Goal: Information Seeking & Learning: Learn about a topic

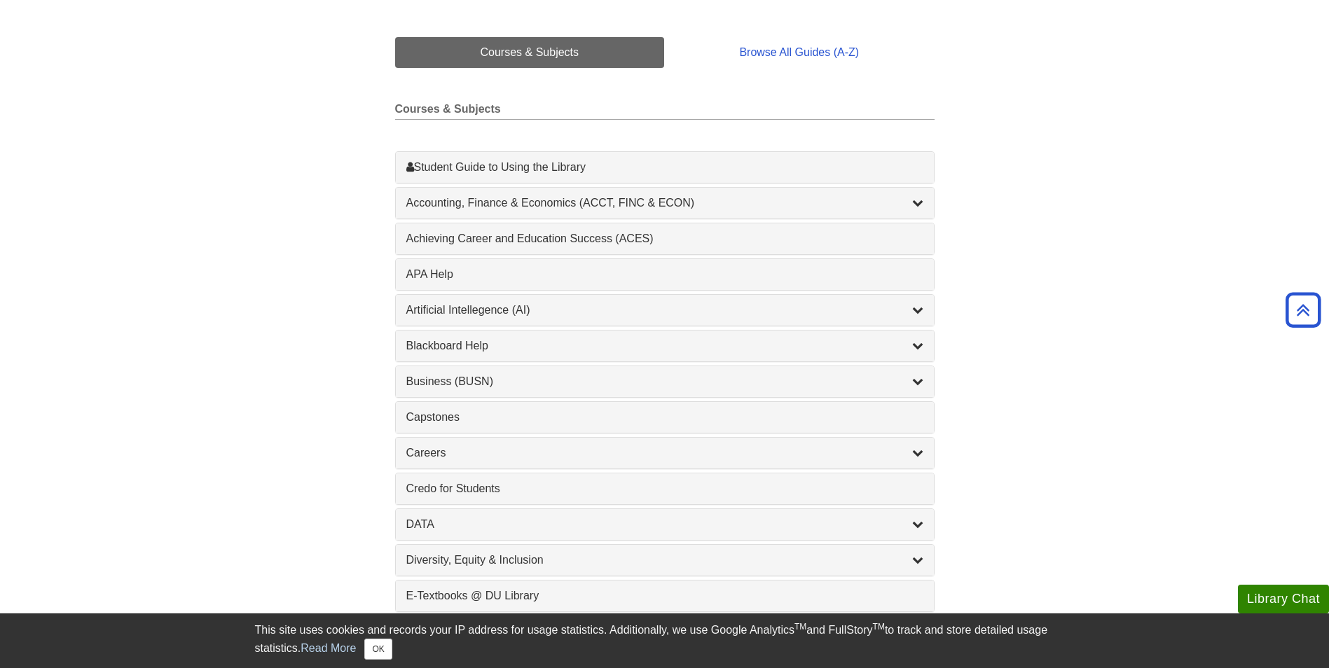
scroll to position [350, 0]
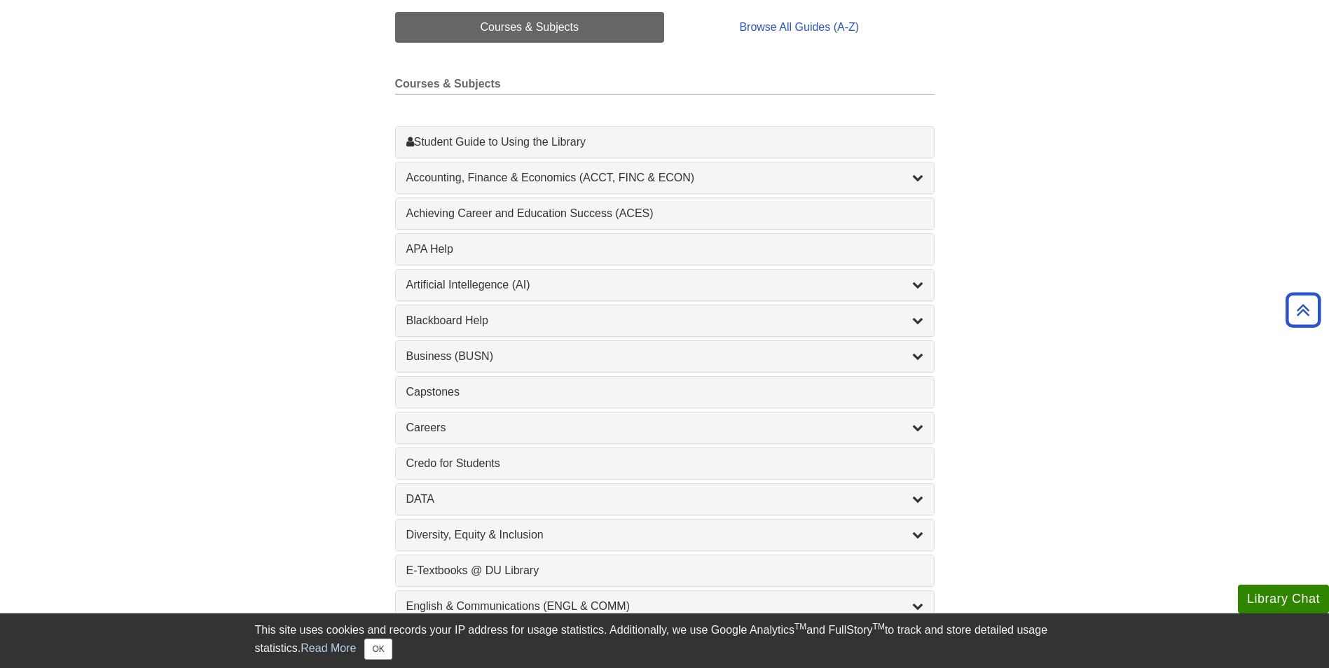
click at [802, 224] on div "1 Achieving Career and Education Success (ACES) , 1 guides" at bounding box center [665, 213] width 538 height 31
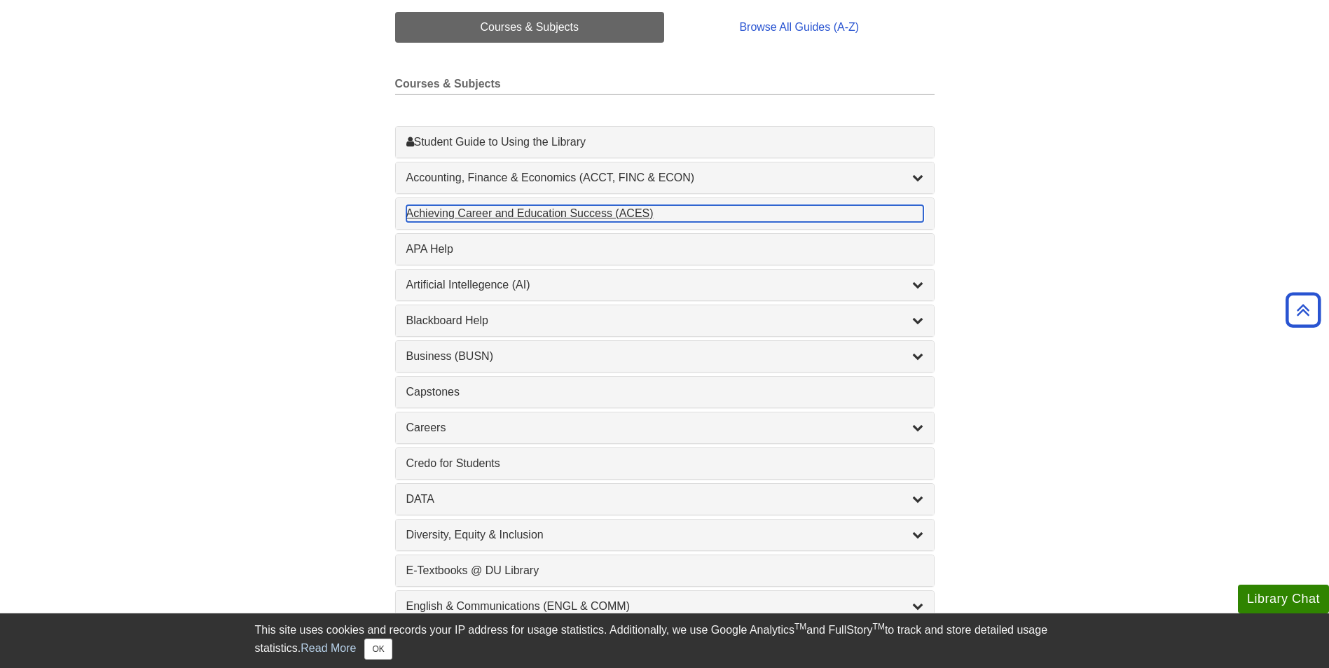
click at [620, 212] on div "Achieving Career and Education Success (ACES) , 1 guides" at bounding box center [664, 213] width 517 height 17
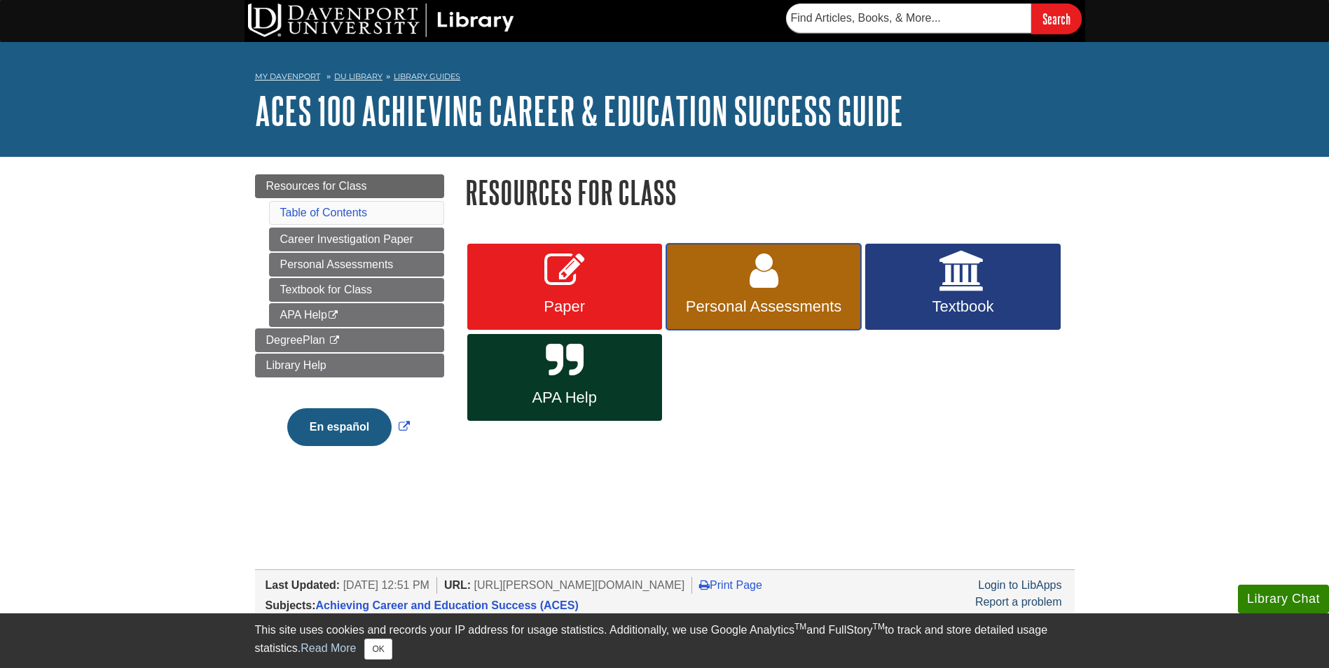
click at [776, 273] on icon at bounding box center [764, 271] width 29 height 41
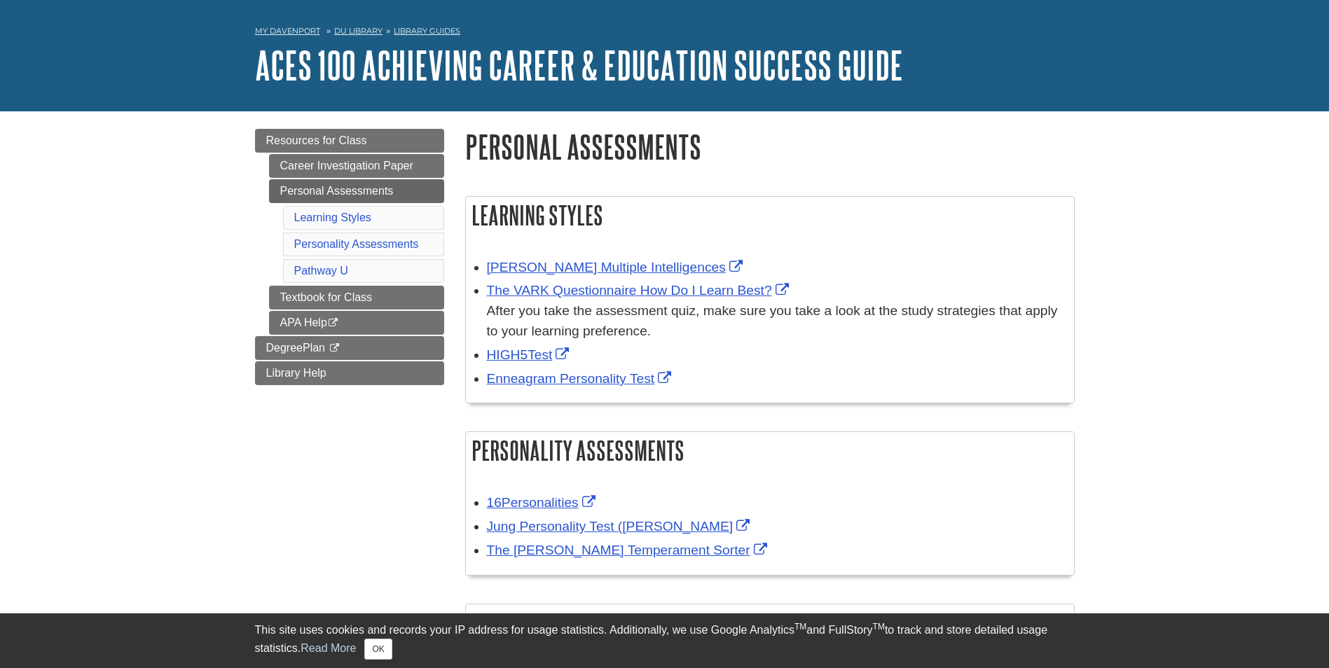
scroll to position [70, 0]
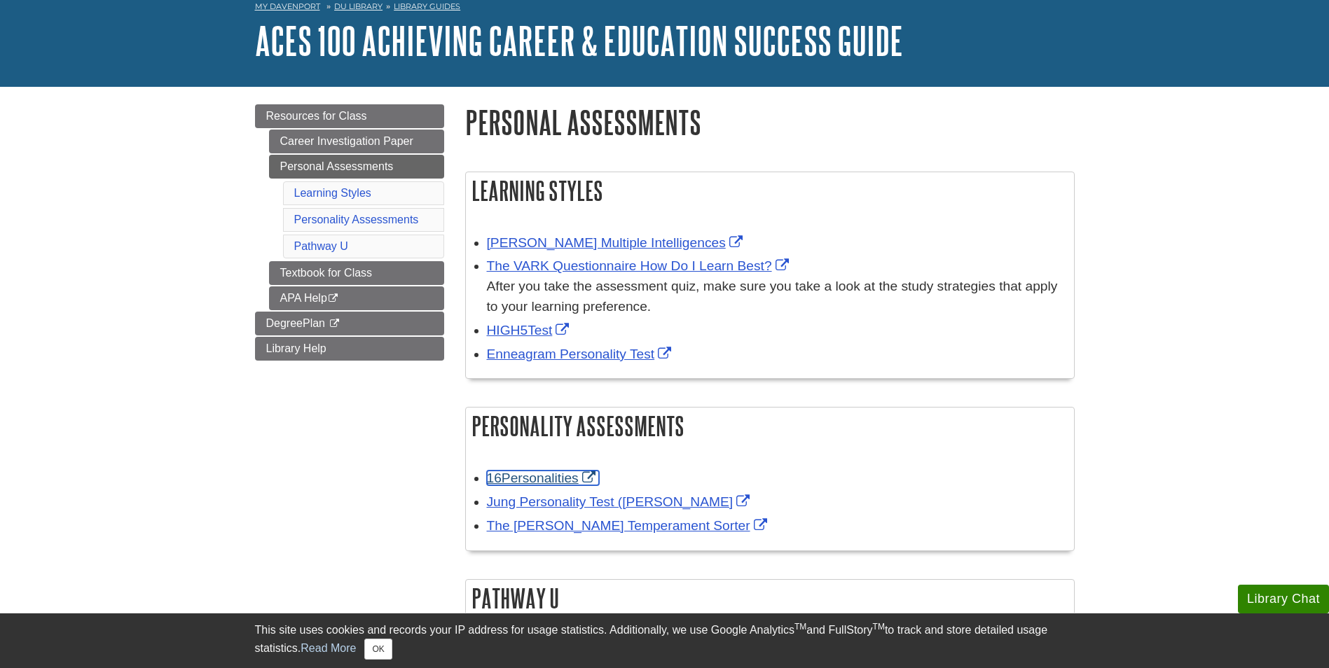
click at [530, 480] on link "16Personalities" at bounding box center [543, 478] width 112 height 15
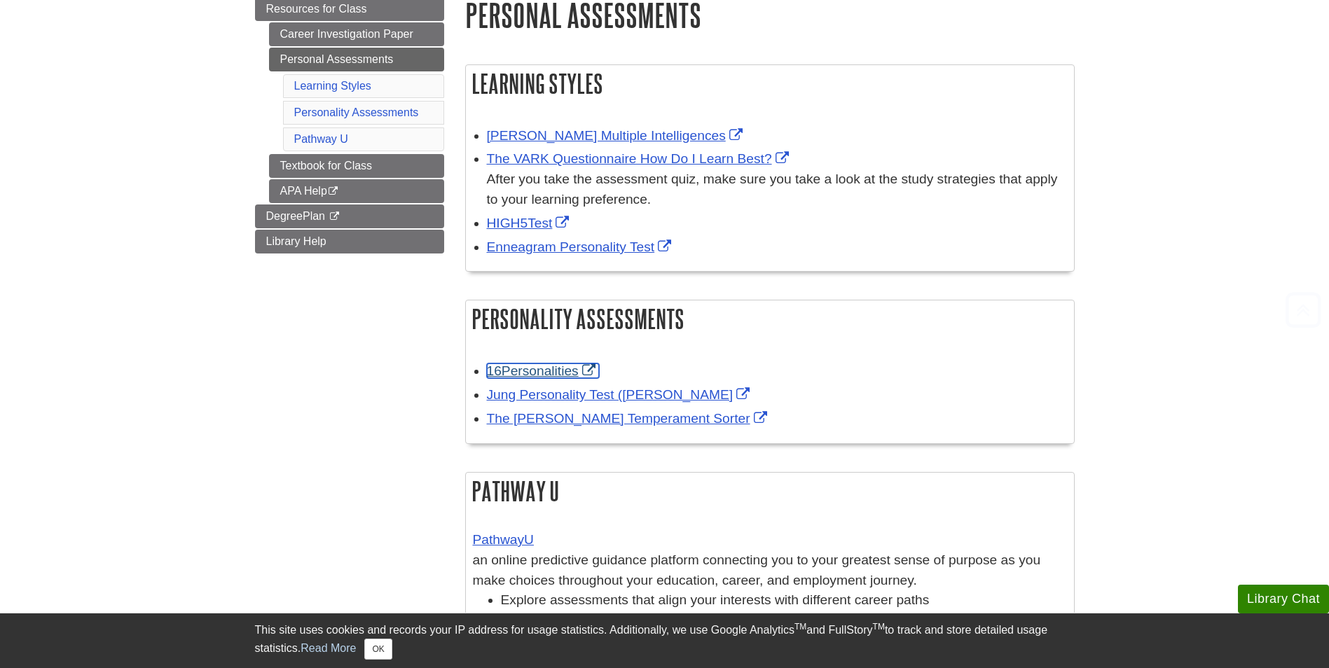
scroll to position [210, 0]
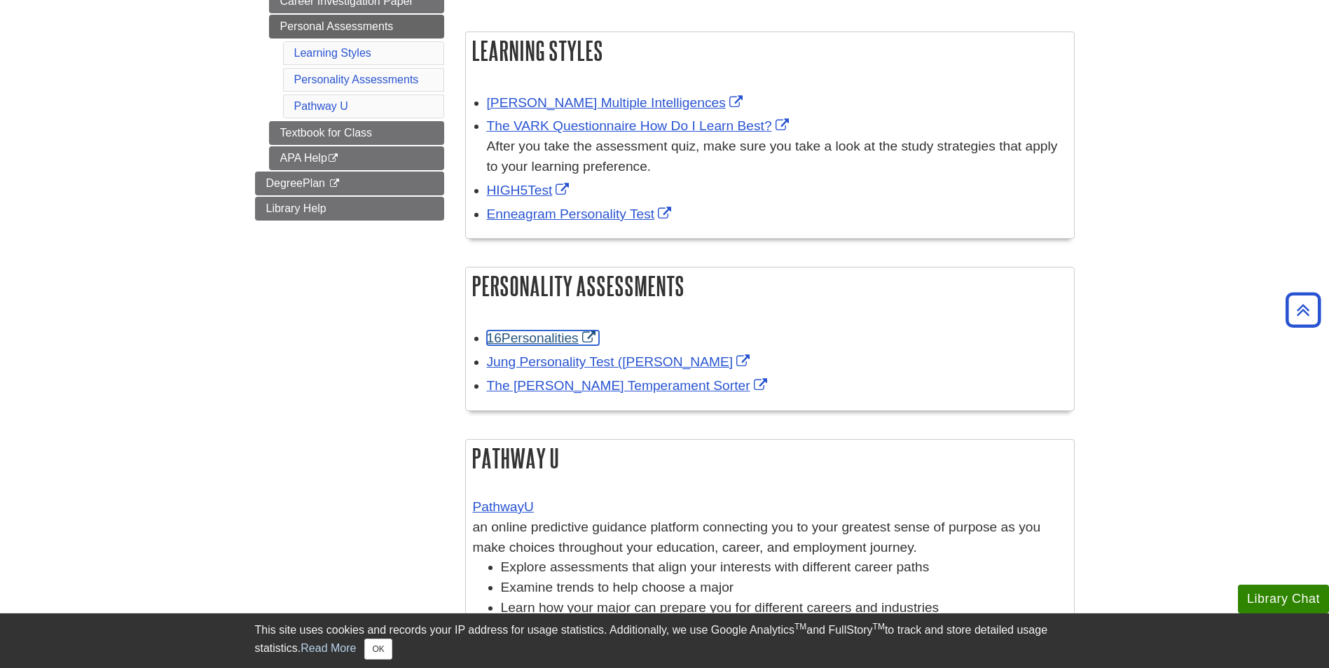
click at [558, 333] on link "16Personalities" at bounding box center [543, 338] width 112 height 15
